Goal: Task Accomplishment & Management: Manage account settings

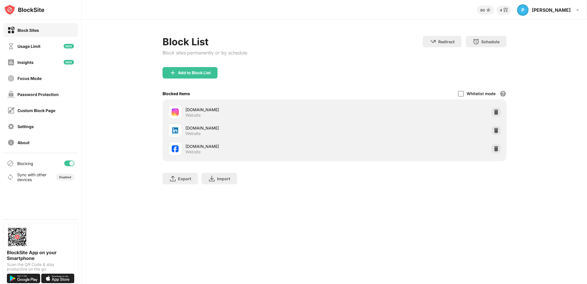
click at [495, 150] on img at bounding box center [496, 149] width 6 height 6
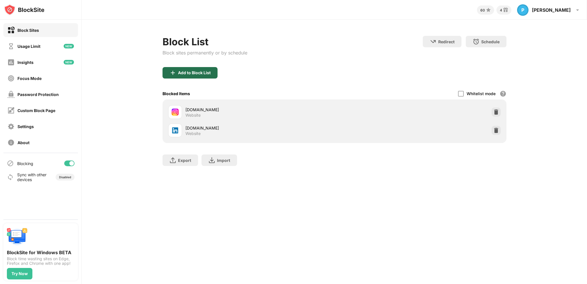
click at [189, 73] on div "Add to Block List" at bounding box center [194, 73] width 33 height 5
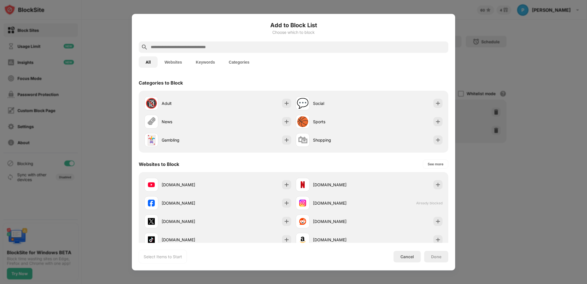
click at [183, 46] on input "text" at bounding box center [298, 47] width 296 height 7
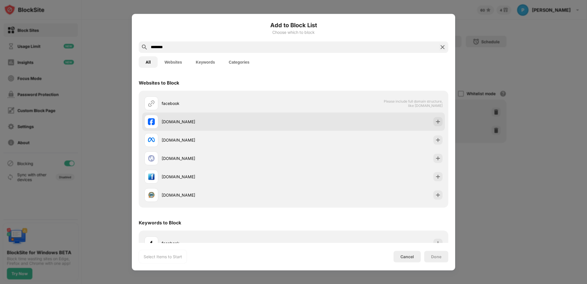
type input "********"
click at [237, 120] on div "[DOMAIN_NAME]" at bounding box center [228, 122] width 132 height 6
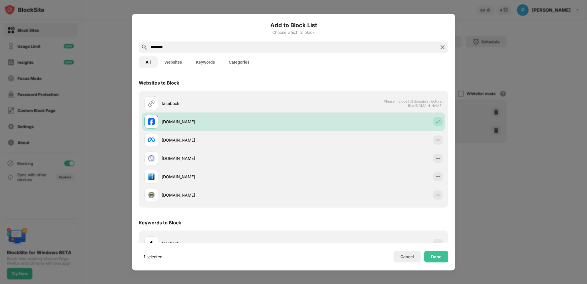
click at [430, 258] on div "Done" at bounding box center [436, 256] width 24 height 11
